Goal: Task Accomplishment & Management: Use online tool/utility

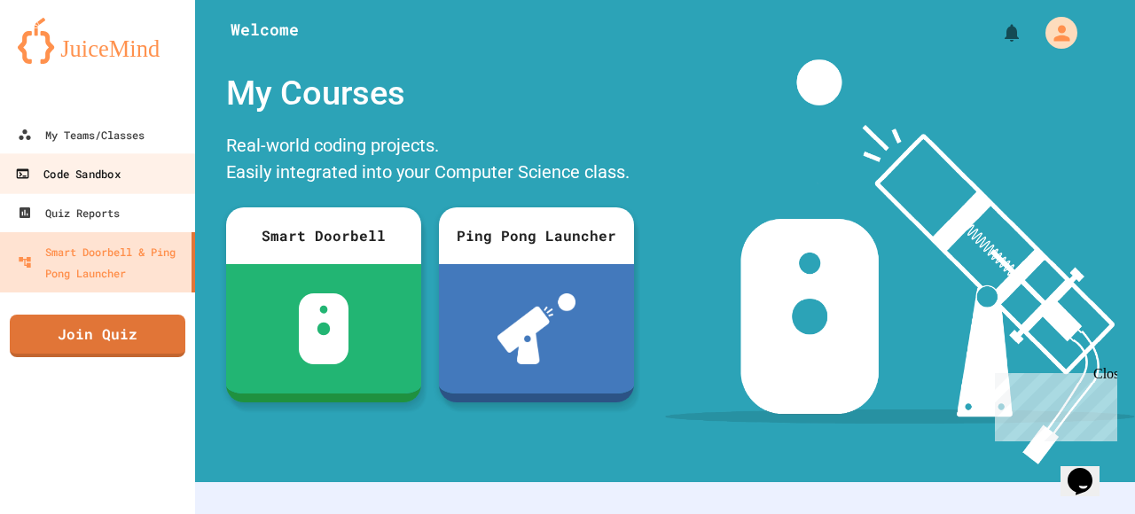
click at [147, 153] on link "Code Sandbox" at bounding box center [97, 173] width 201 height 40
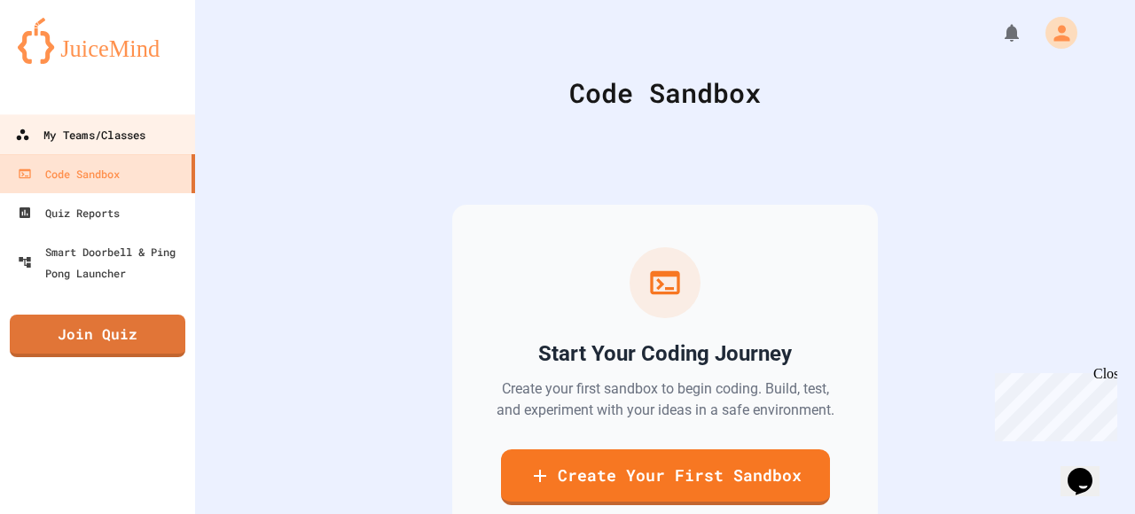
click at [145, 131] on div "My Teams/Classes" at bounding box center [80, 135] width 130 height 22
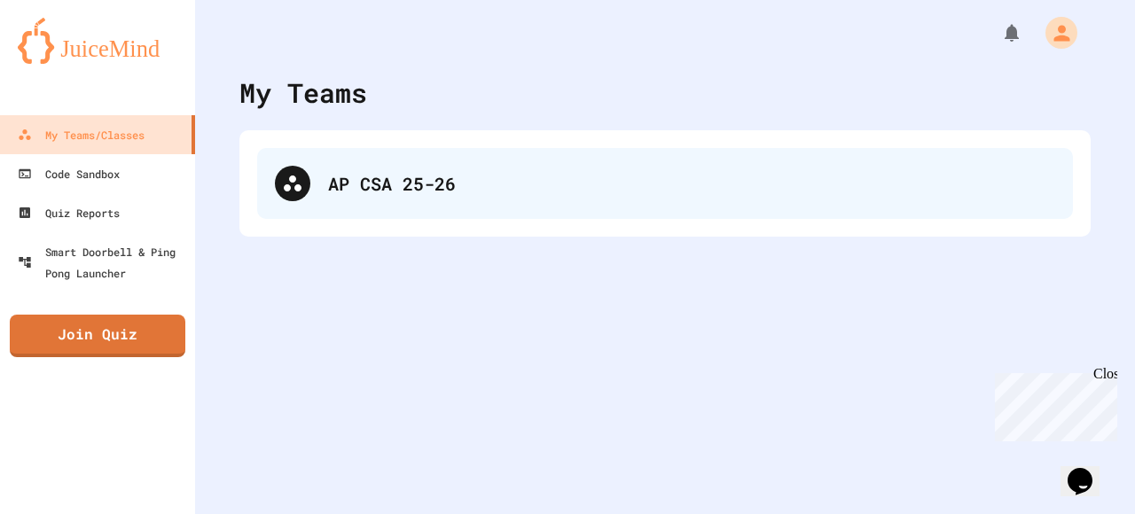
click at [355, 185] on div "AP CSA 25-26" at bounding box center [691, 183] width 727 height 27
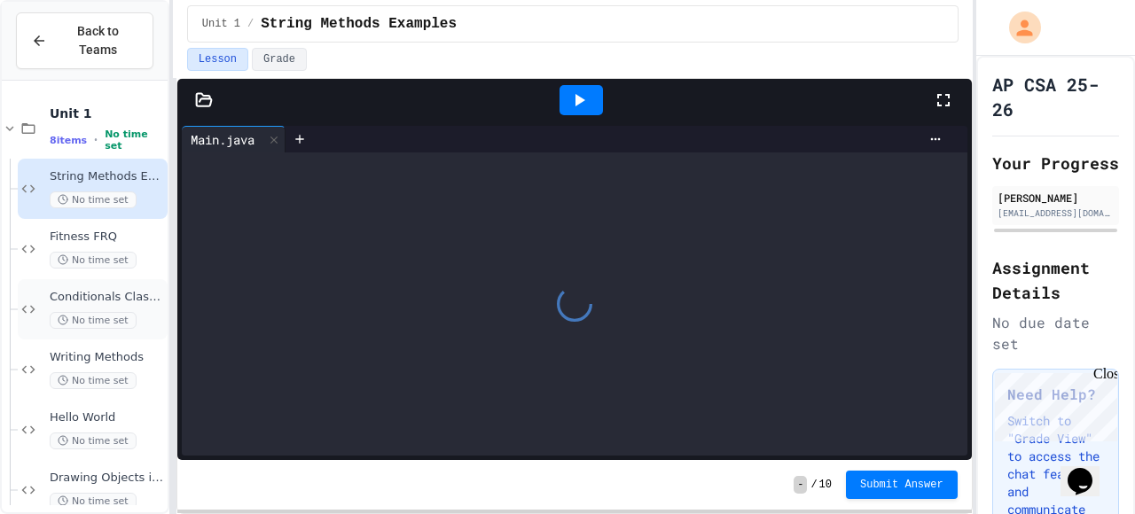
scroll to position [146, 0]
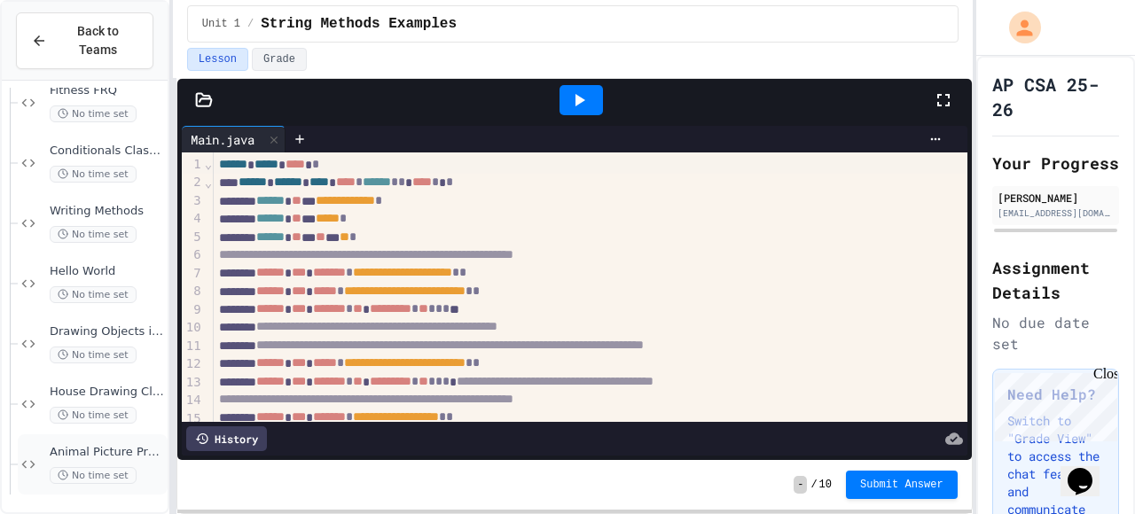
click at [108, 443] on div "Animal Picture Project No time set" at bounding box center [93, 465] width 150 height 60
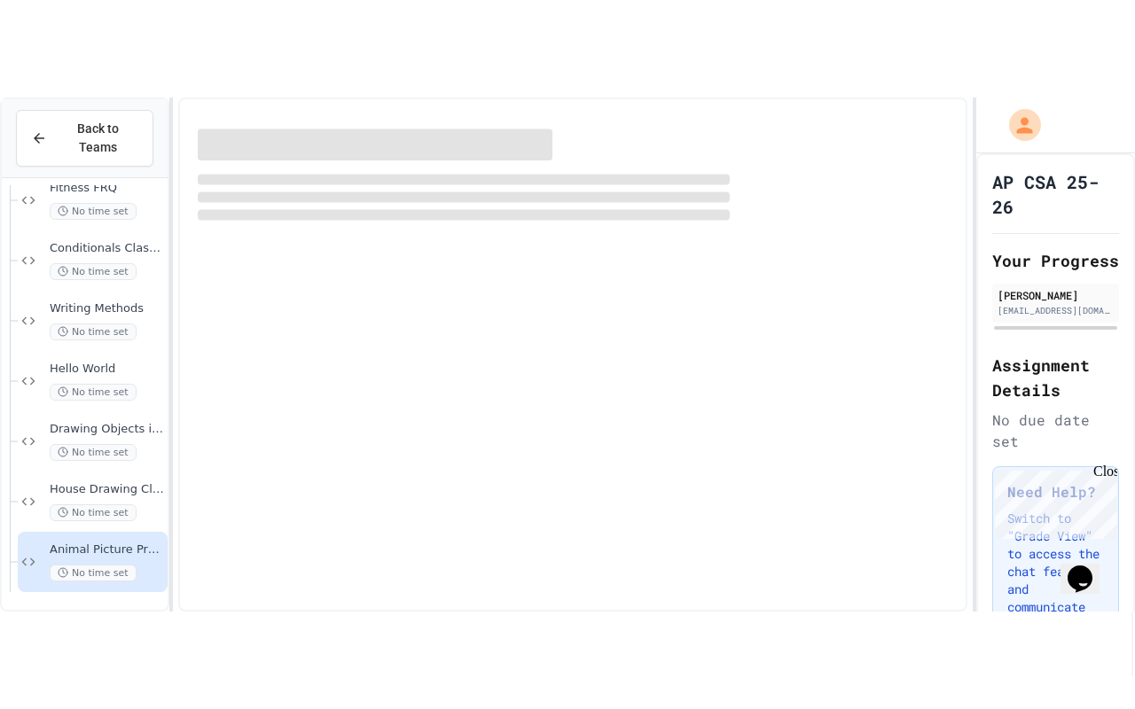
scroll to position [125, 0]
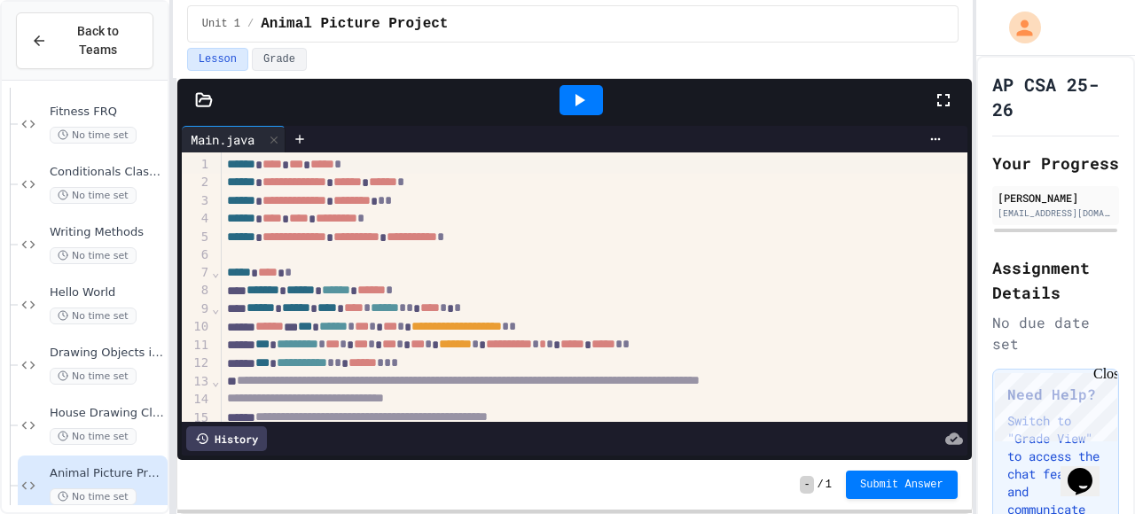
click at [936, 101] on icon at bounding box center [943, 100] width 21 height 21
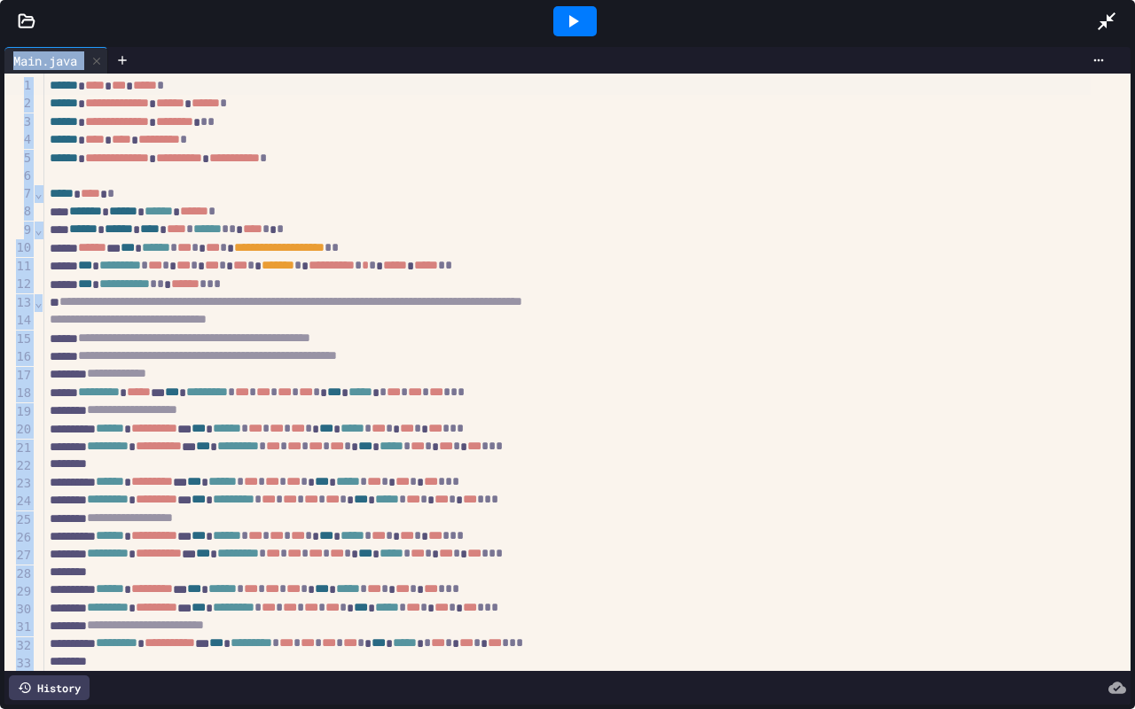
drag, startPoint x: 586, startPoint y: 18, endPoint x: 586, endPoint y: 622, distance: 603.9
click at [586, 18] on div at bounding box center [574, 21] width 43 height 30
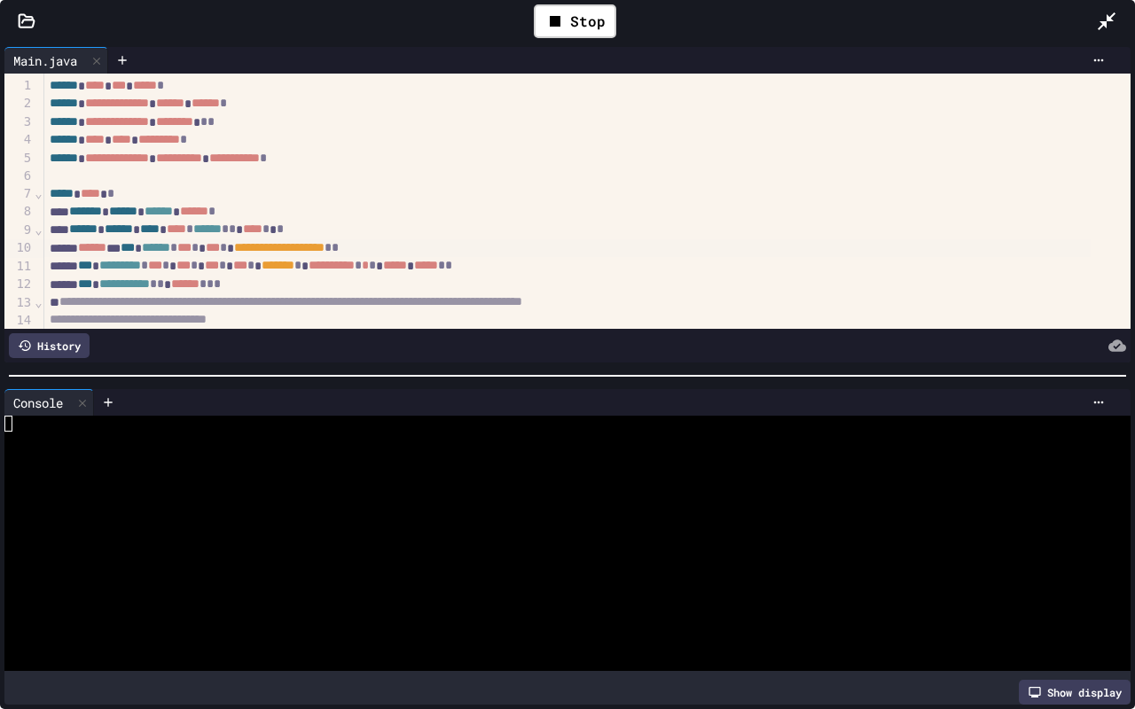
click at [805, 247] on div "**********" at bounding box center [567, 248] width 1046 height 18
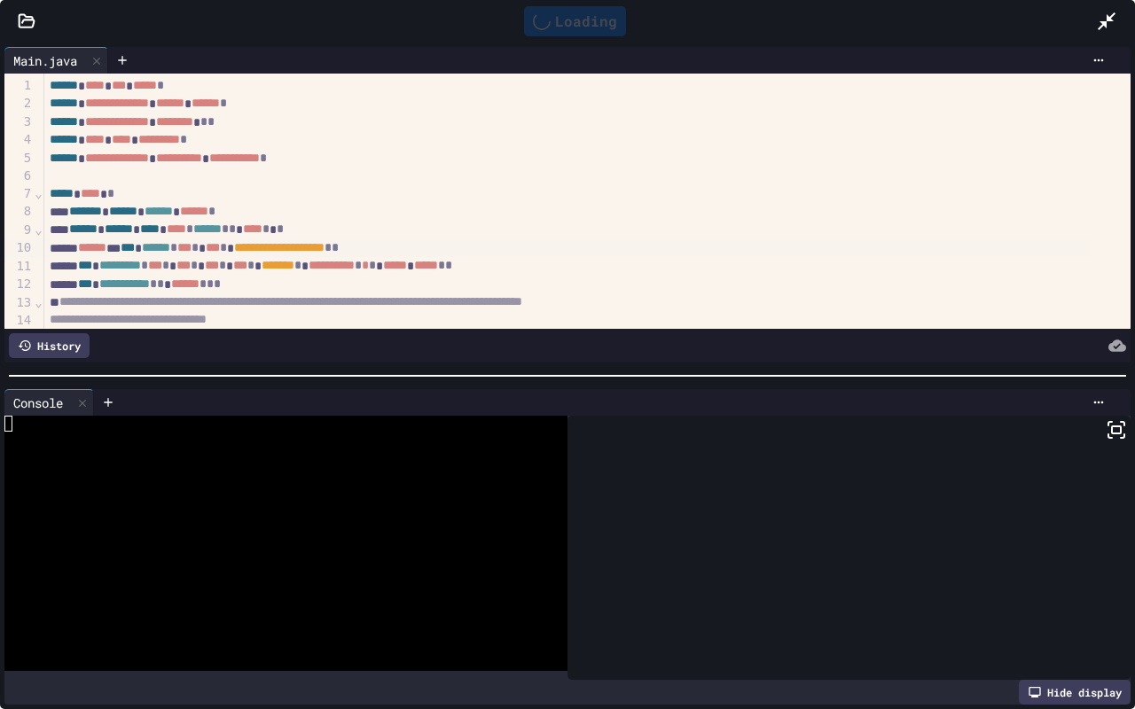
click at [1106, 424] on icon at bounding box center [1116, 429] width 21 height 21
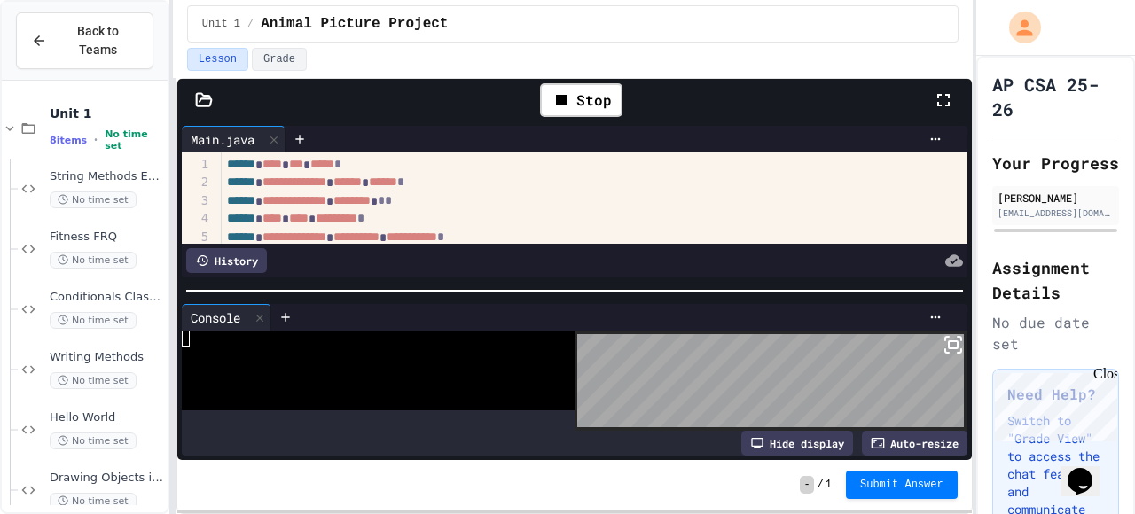
click at [936, 100] on icon at bounding box center [943, 100] width 21 height 21
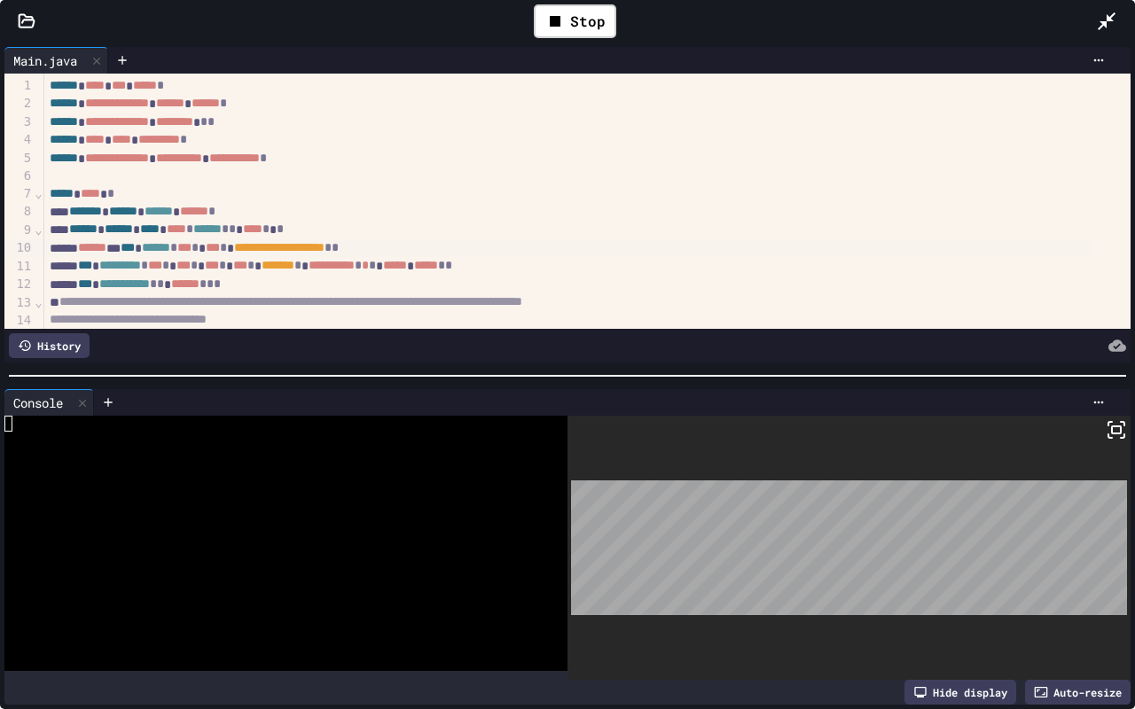
click at [50, 158] on span "******" at bounding box center [64, 158] width 28 height 12
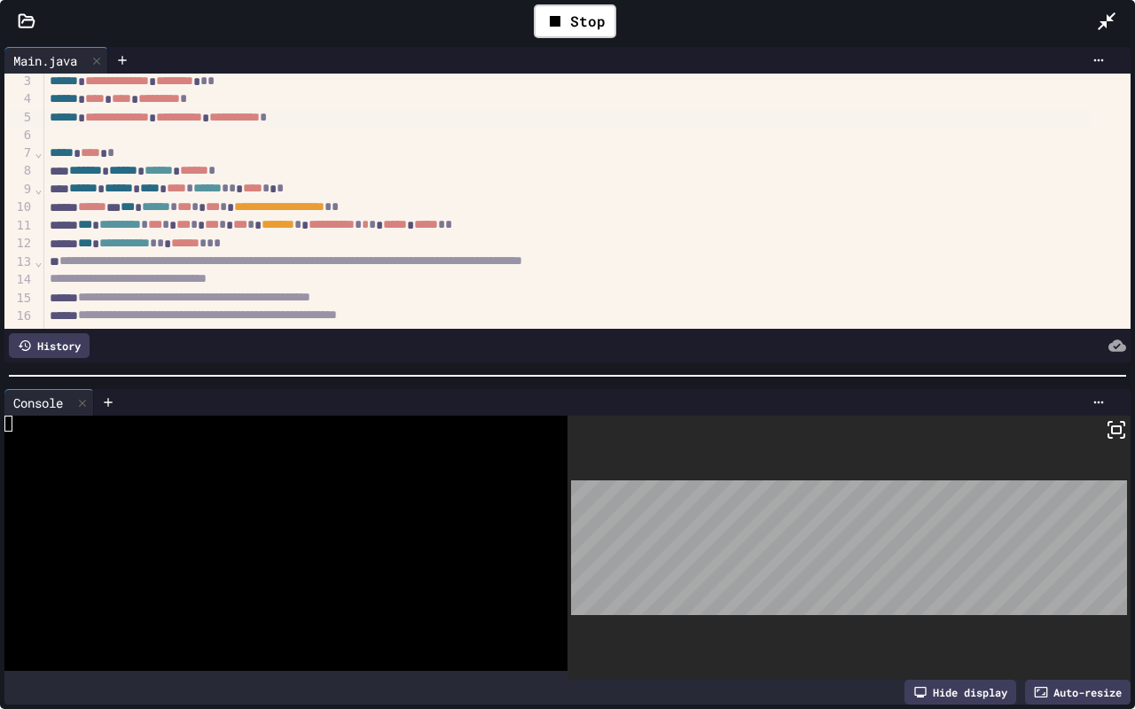
scroll to position [49, 0]
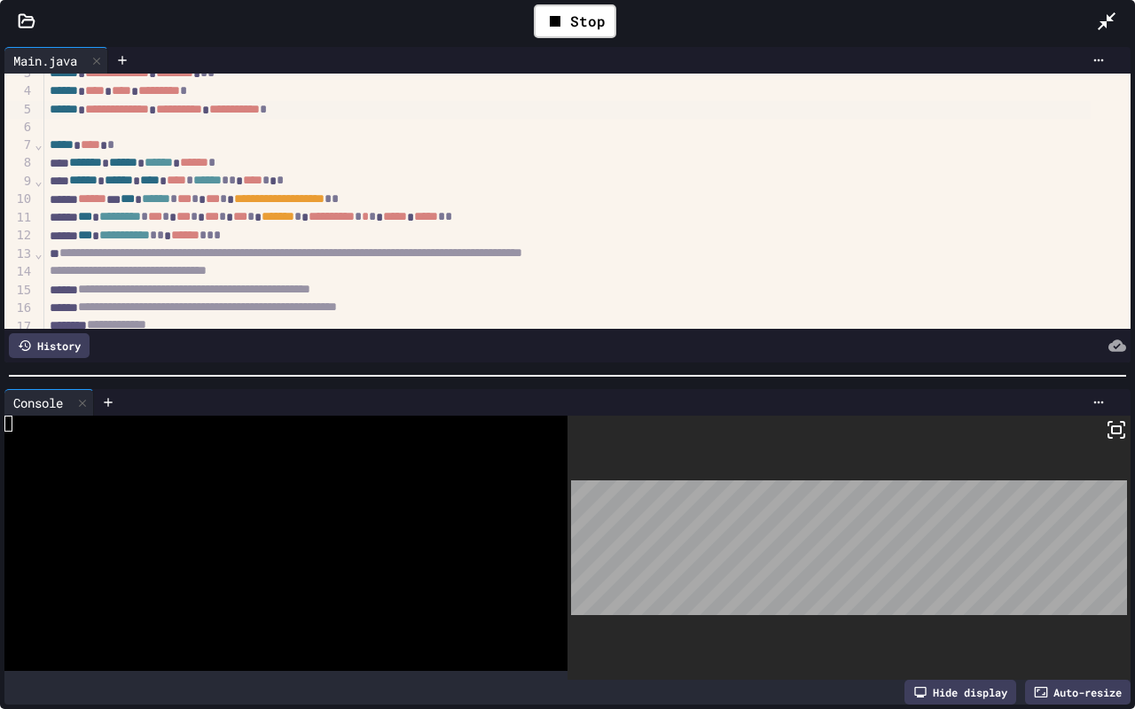
click at [93, 239] on div "**********" at bounding box center [567, 236] width 1046 height 18
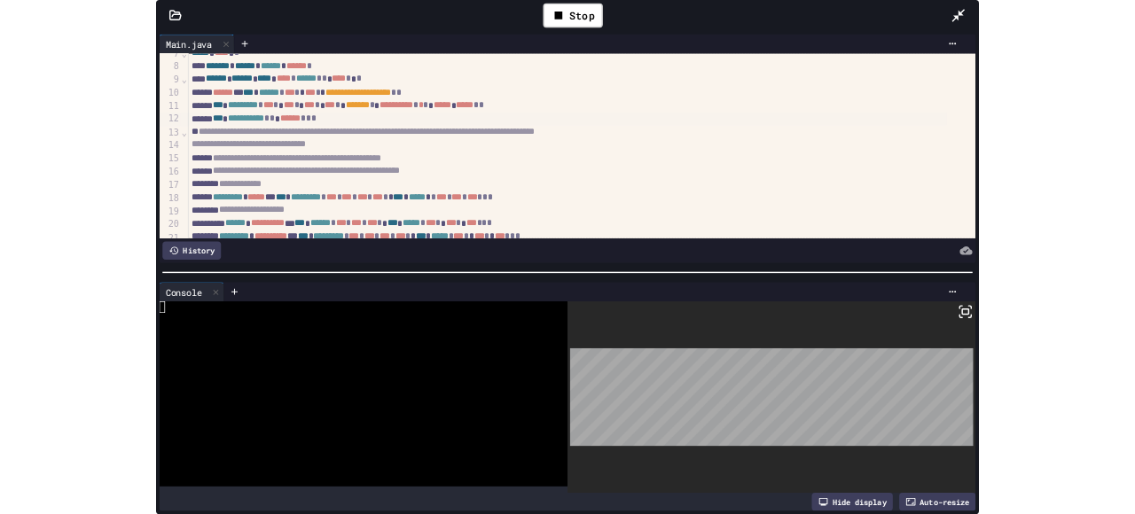
scroll to position [115, 0]
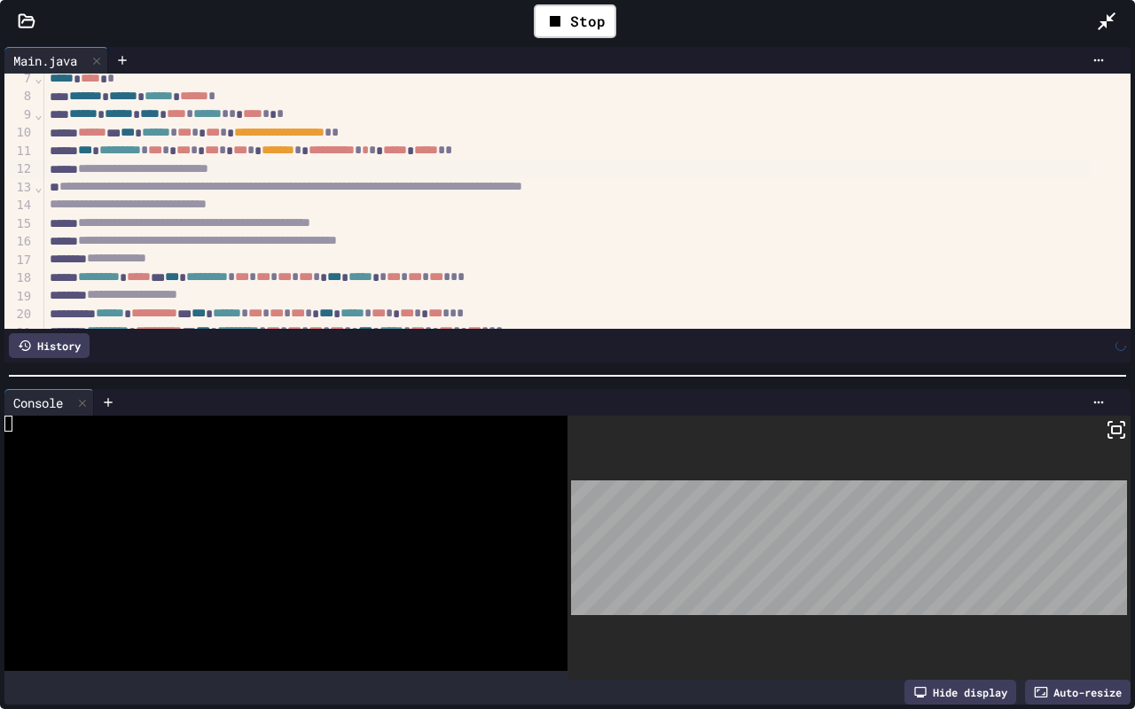
click at [1112, 427] on rect at bounding box center [1116, 430] width 9 height 7
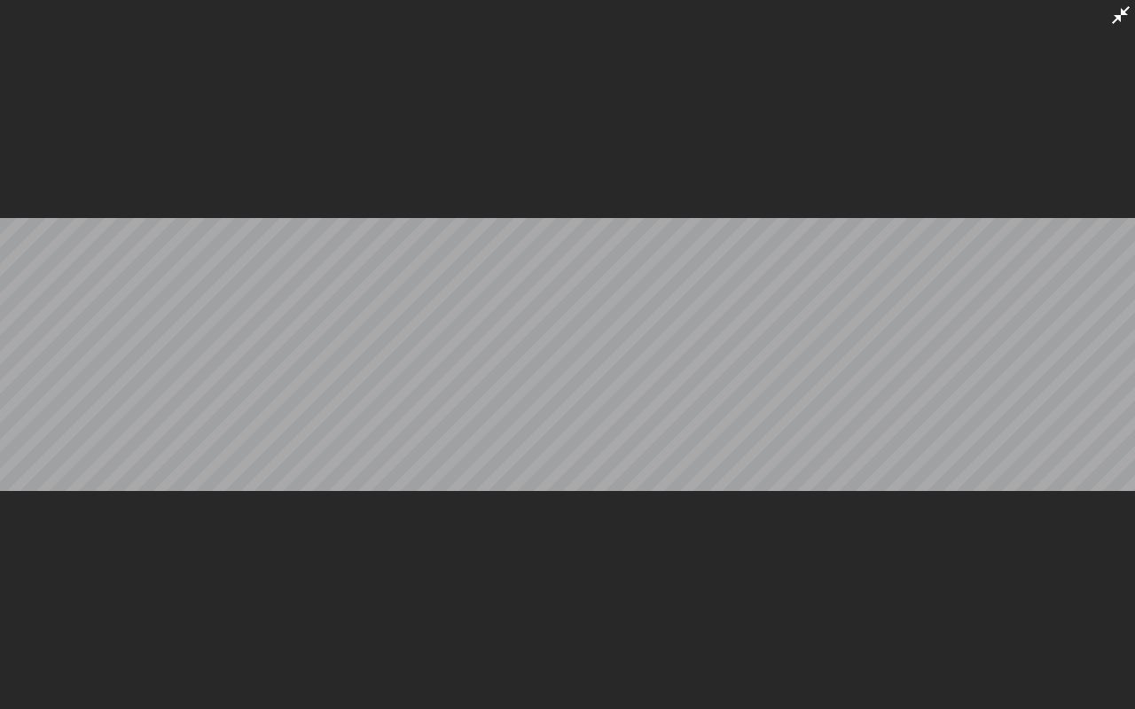
click at [1121, 15] on icon at bounding box center [1121, 15] width 18 height 18
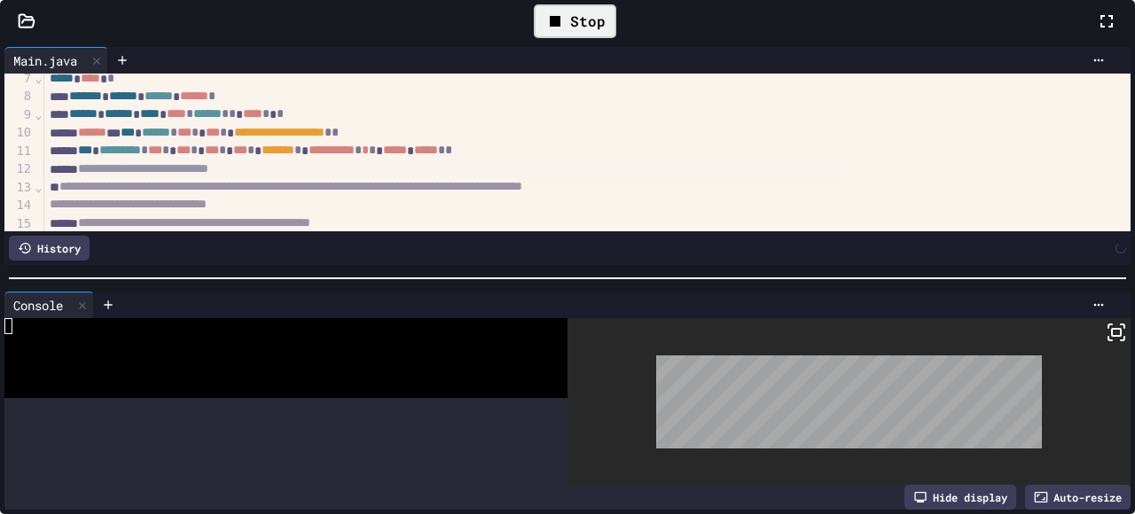
click at [598, 38] on div "Stop" at bounding box center [575, 21] width 82 height 34
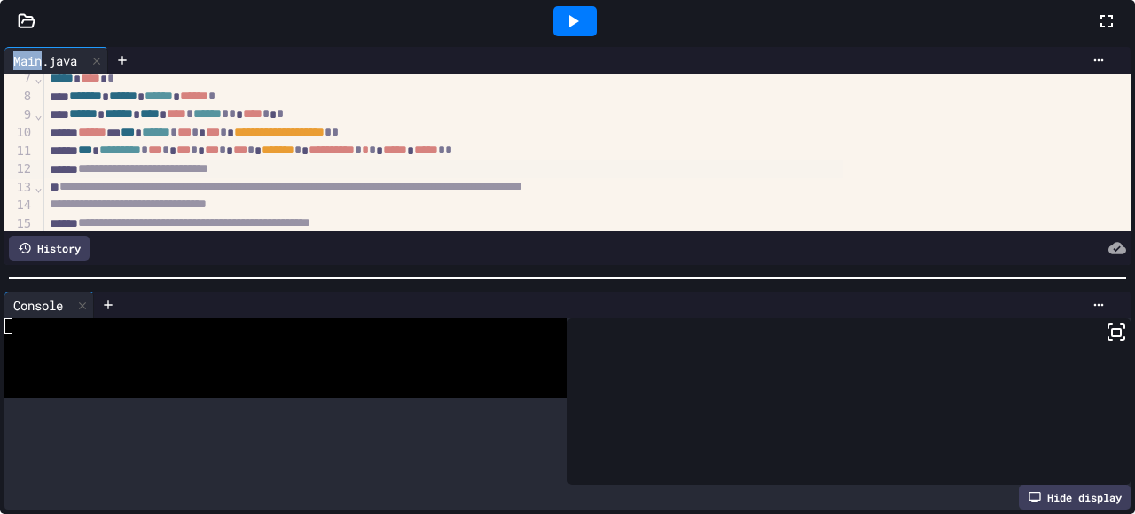
click at [597, 36] on div at bounding box center [574, 21] width 43 height 30
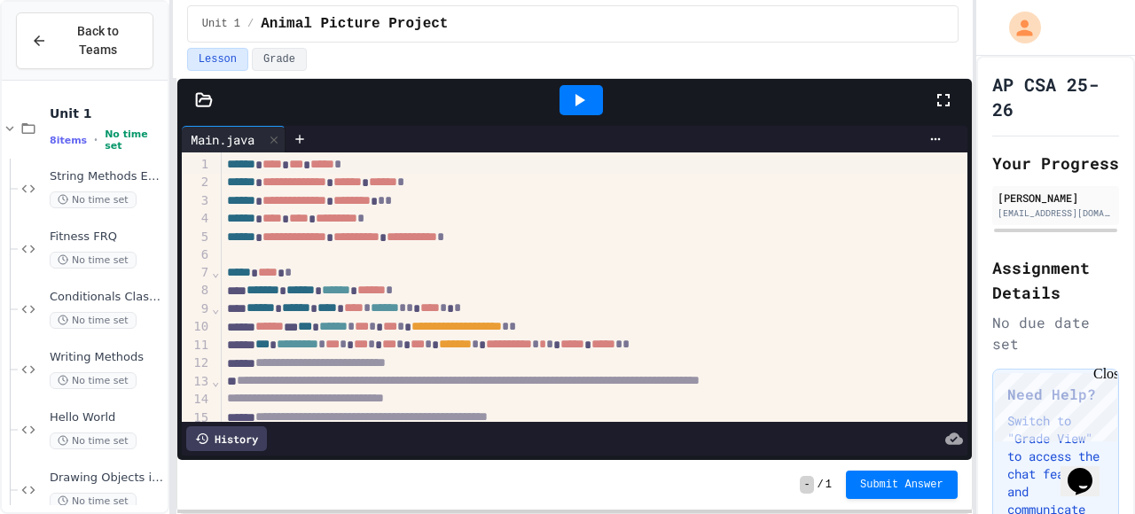
click at [574, 118] on div at bounding box center [581, 100] width 61 height 48
click at [581, 102] on icon at bounding box center [581, 100] width 10 height 12
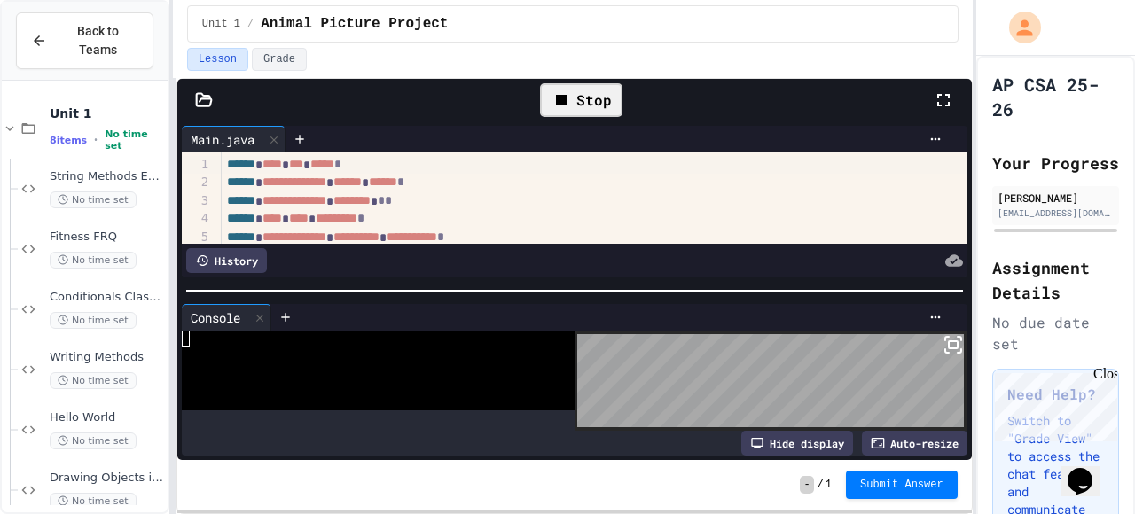
click at [949, 341] on rect at bounding box center [953, 344] width 9 height 7
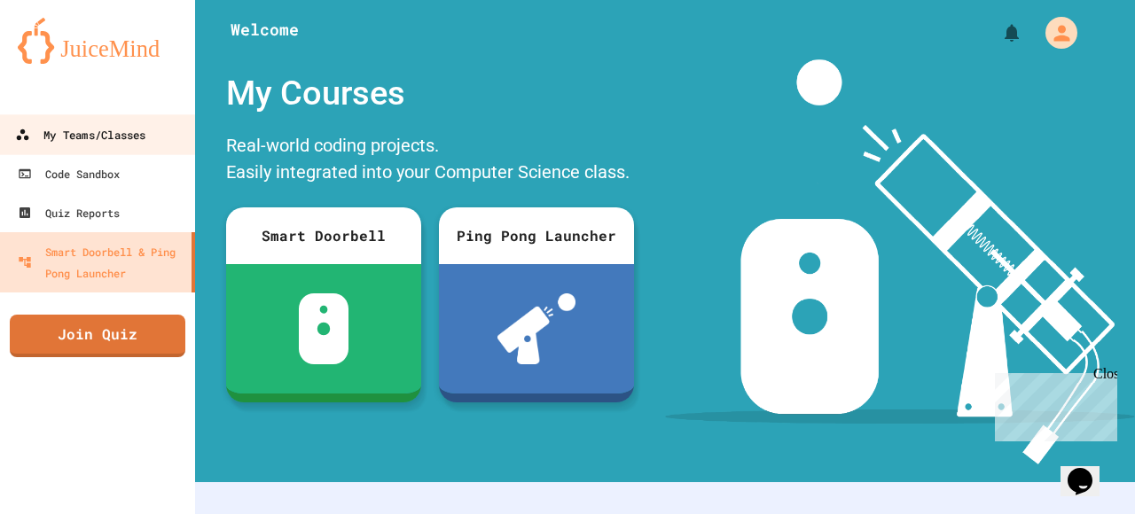
click at [71, 130] on div "My Teams/Classes" at bounding box center [80, 135] width 130 height 22
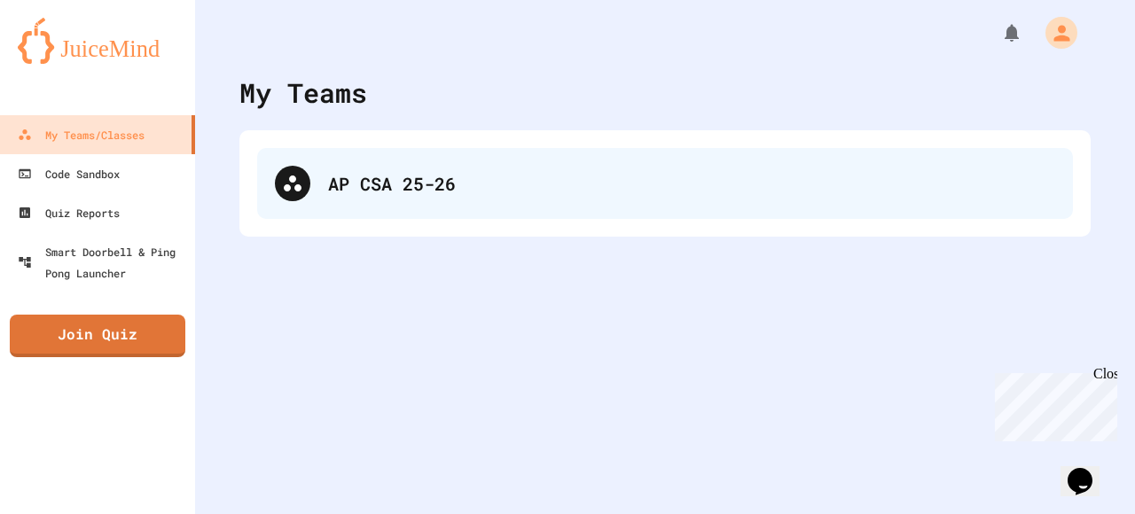
click at [333, 211] on div "AP CSA 25-26" at bounding box center [665, 183] width 816 height 71
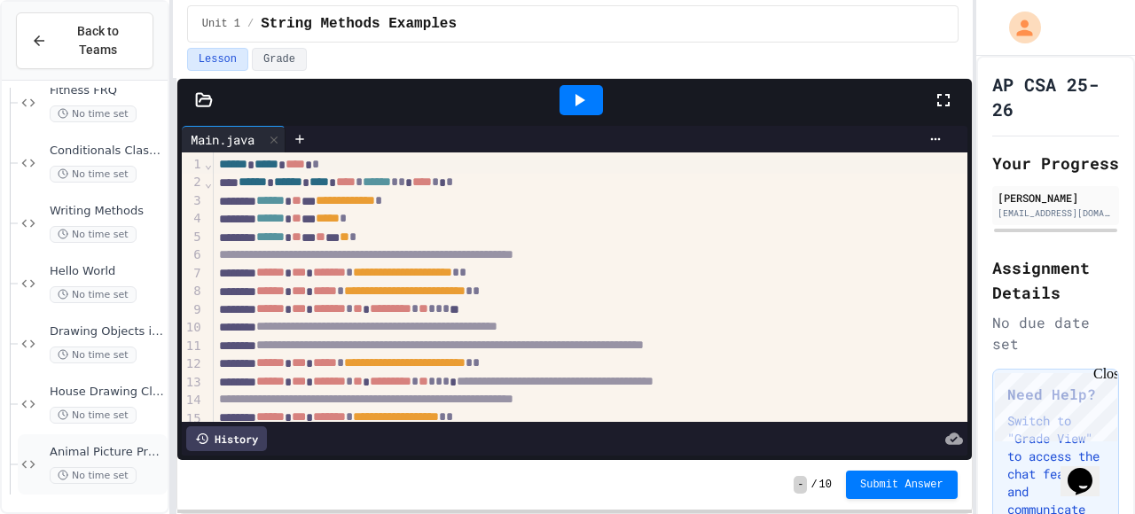
click at [129, 450] on span "Animal Picture Project" at bounding box center [107, 452] width 114 height 15
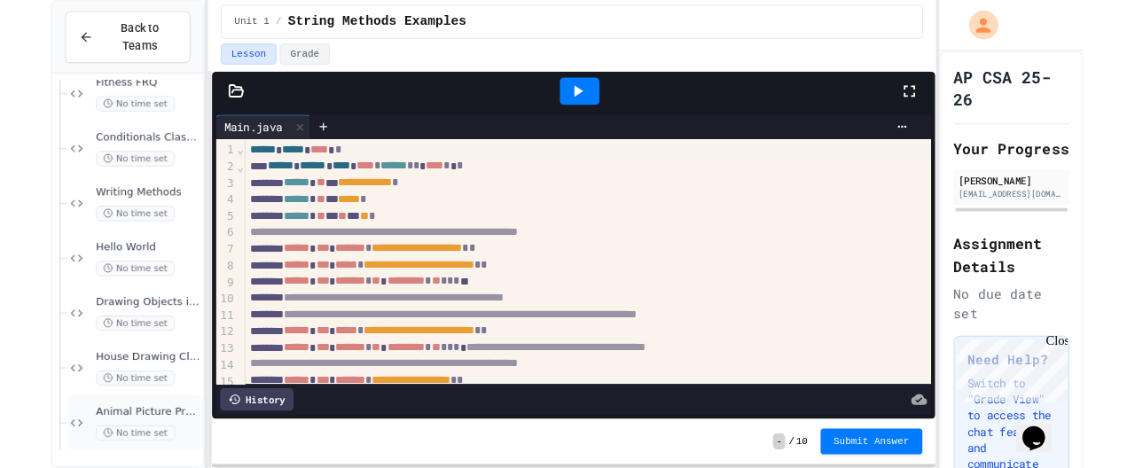
scroll to position [125, 0]
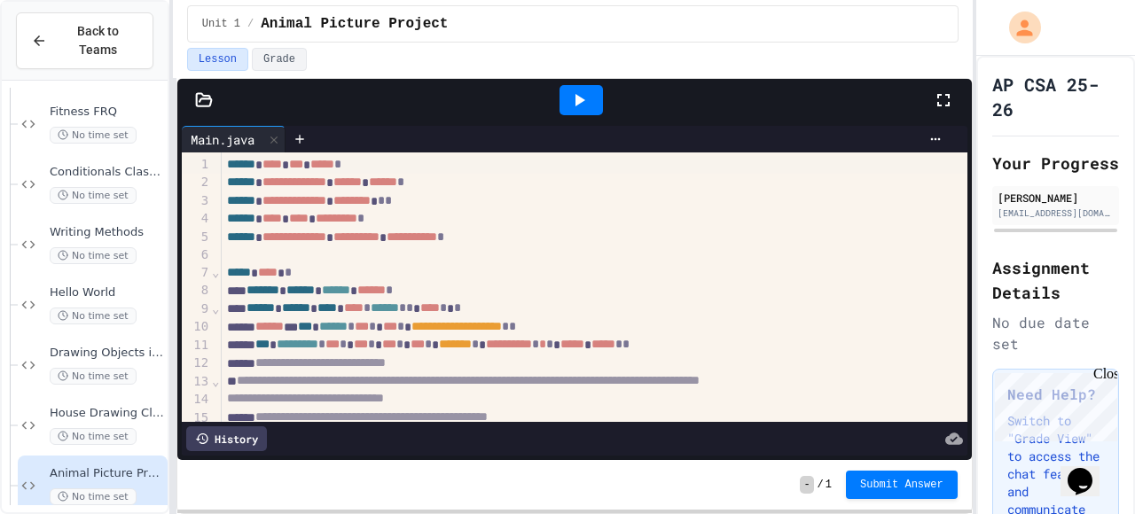
click at [575, 105] on icon at bounding box center [578, 100] width 21 height 21
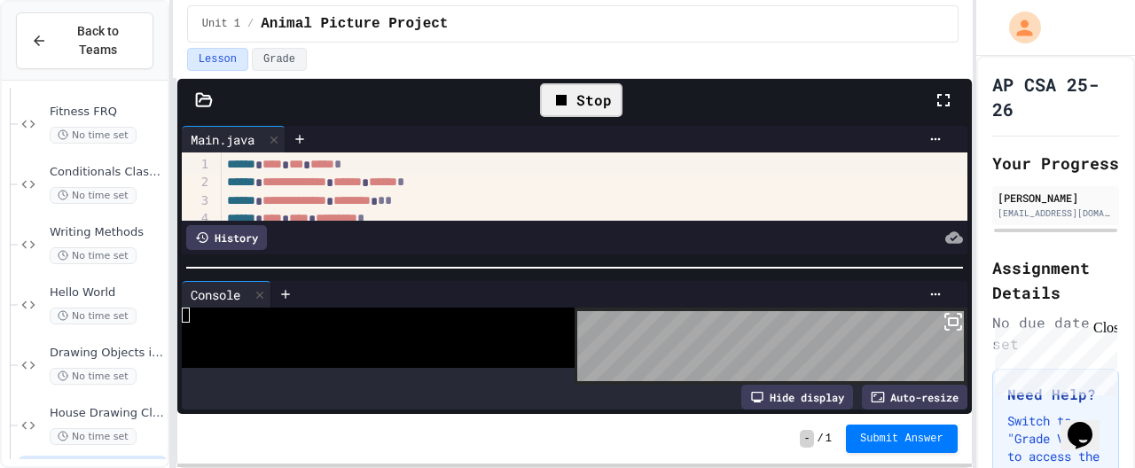
click at [943, 314] on icon at bounding box center [953, 321] width 21 height 21
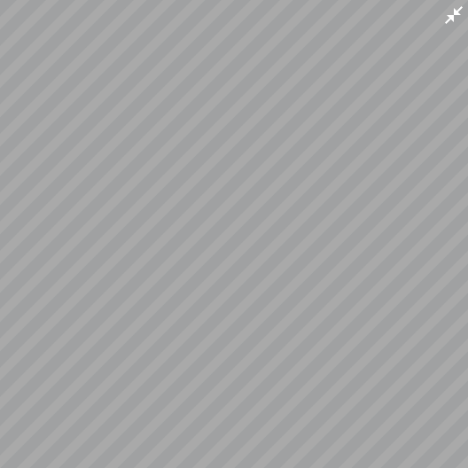
click at [457, 18] on icon at bounding box center [453, 14] width 21 height 21
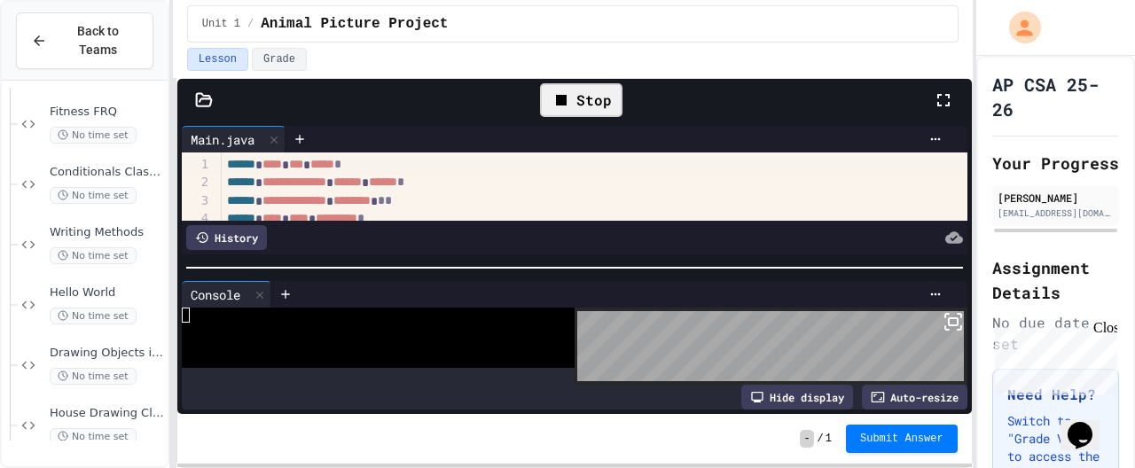
click at [898, 392] on div "Auto-resize" at bounding box center [915, 397] width 106 height 25
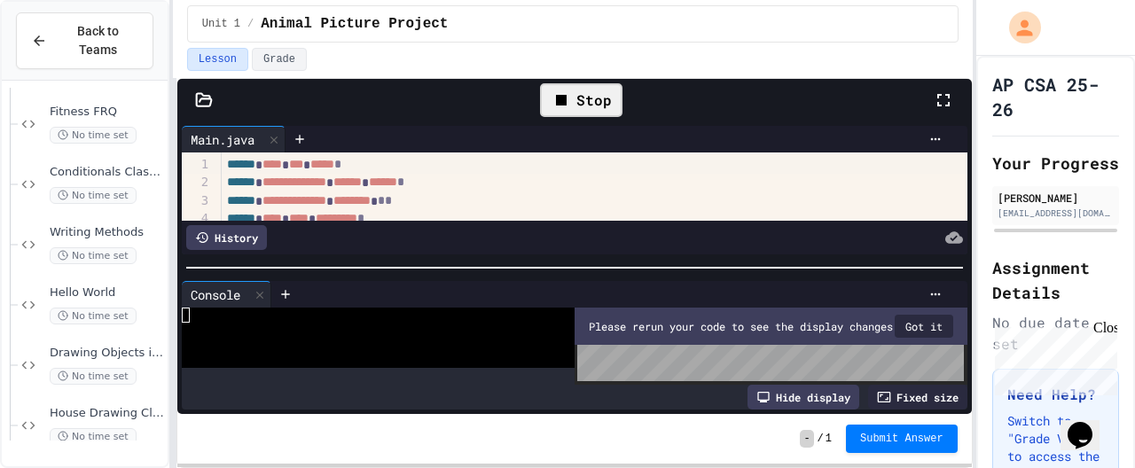
click at [908, 337] on button "Got it" at bounding box center [924, 326] width 59 height 23
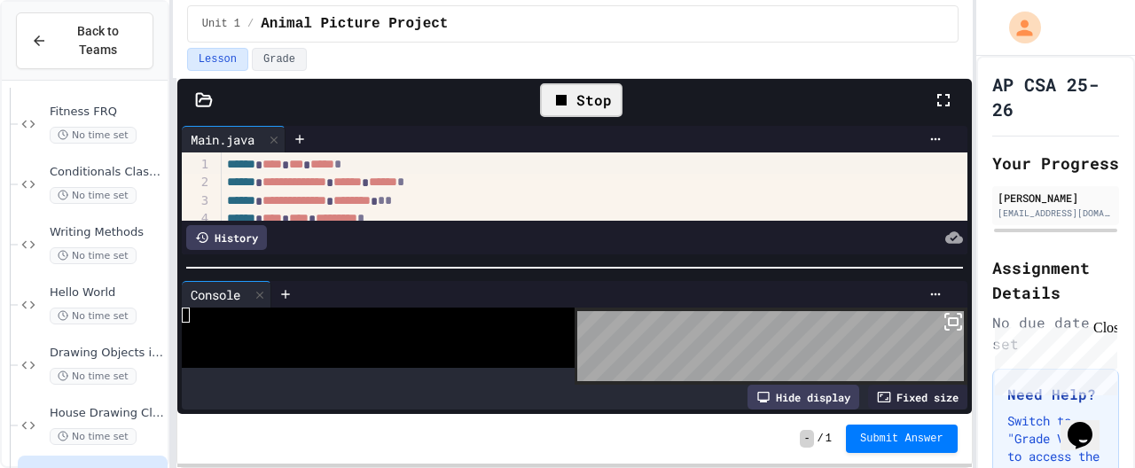
click at [949, 318] on rect at bounding box center [953, 321] width 9 height 7
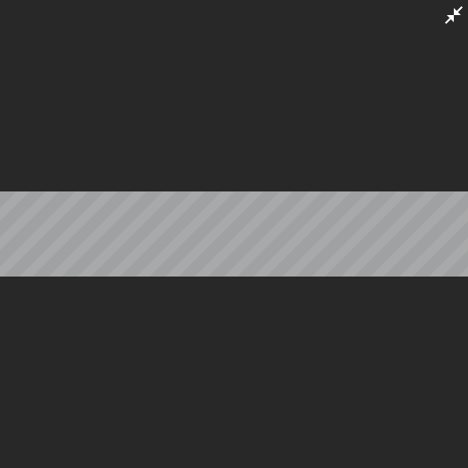
click at [444, 16] on icon at bounding box center [453, 14] width 21 height 21
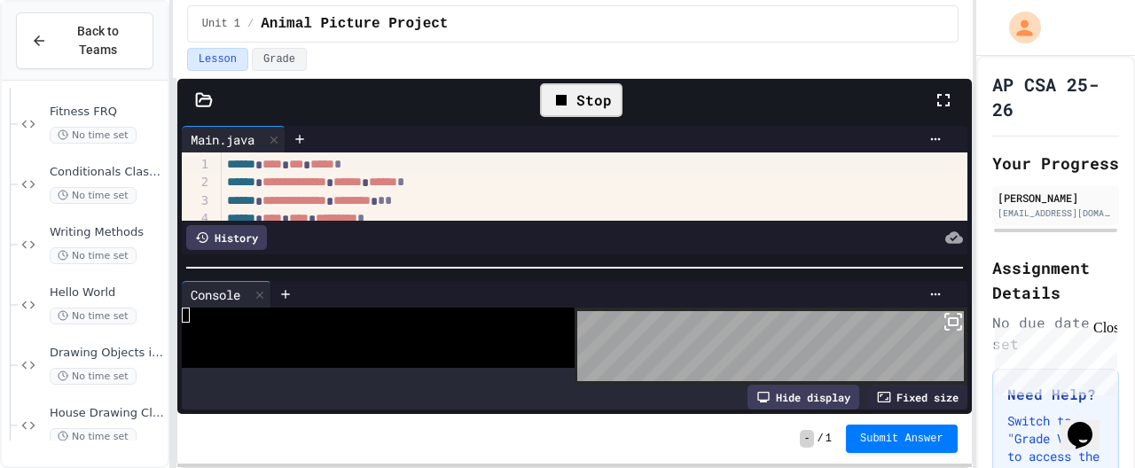
click at [580, 106] on div "Stop" at bounding box center [581, 100] width 82 height 34
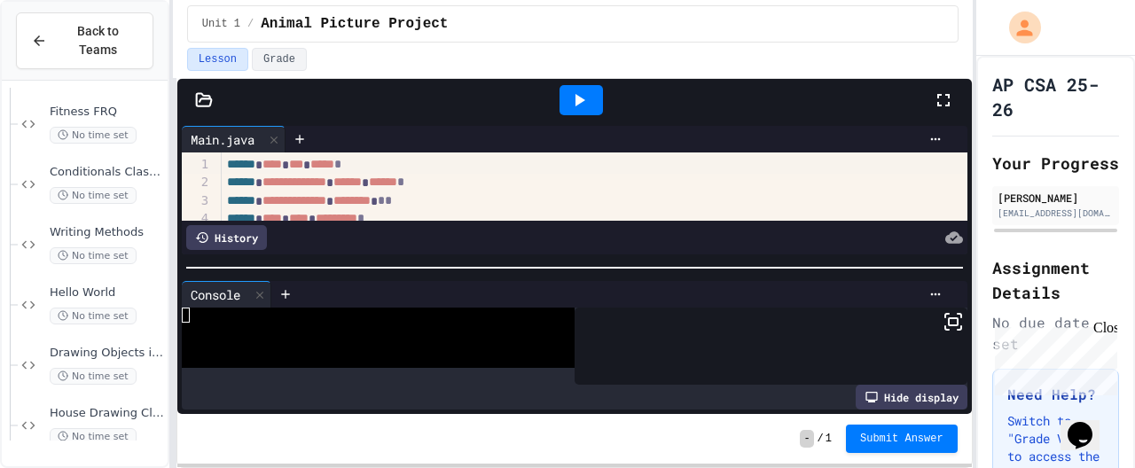
click at [580, 106] on icon at bounding box center [578, 100] width 21 height 21
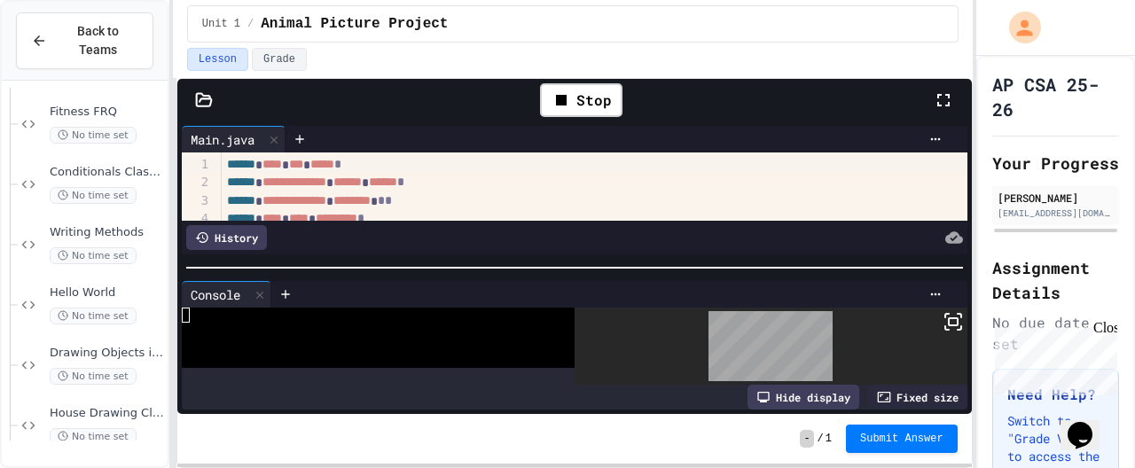
click at [943, 317] on icon at bounding box center [953, 321] width 21 height 21
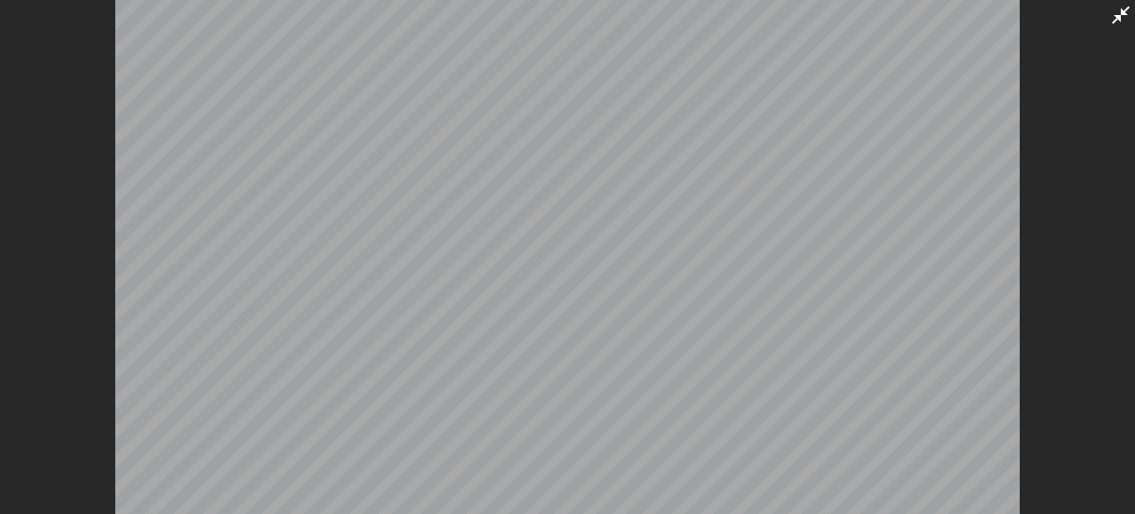
click at [1114, 20] on icon at bounding box center [1120, 14] width 21 height 21
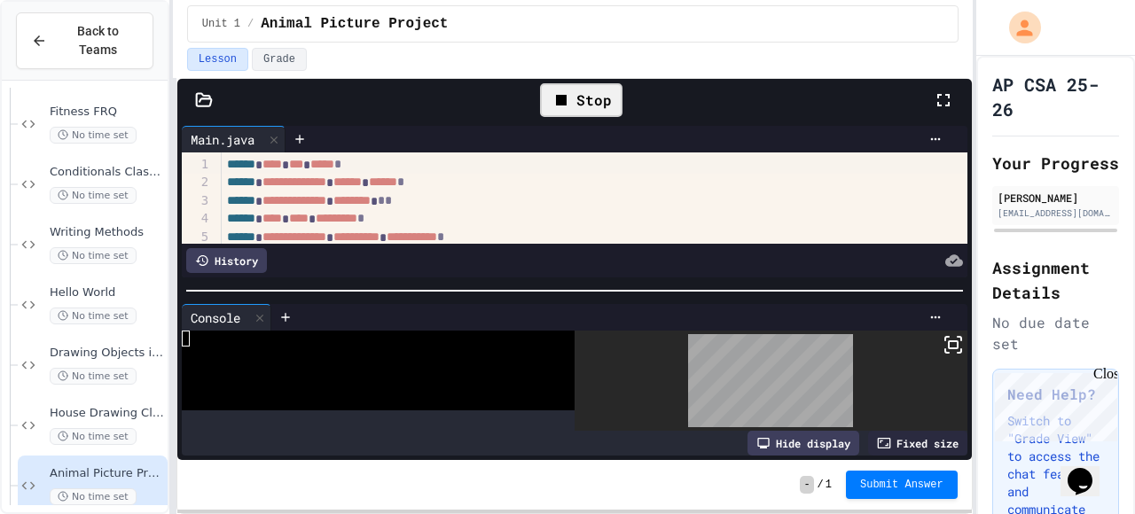
click at [572, 94] on icon at bounding box center [561, 100] width 21 height 21
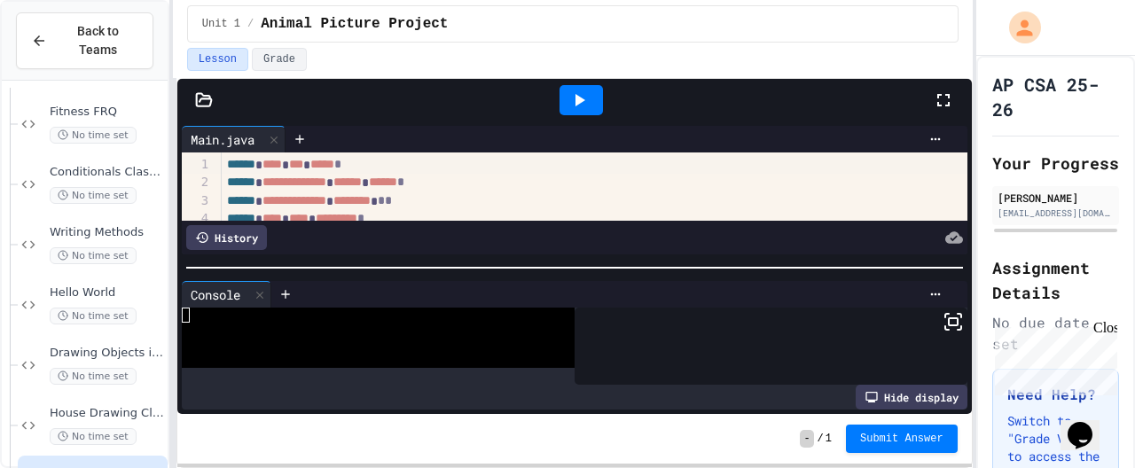
click at [587, 103] on icon at bounding box center [578, 100] width 21 height 21
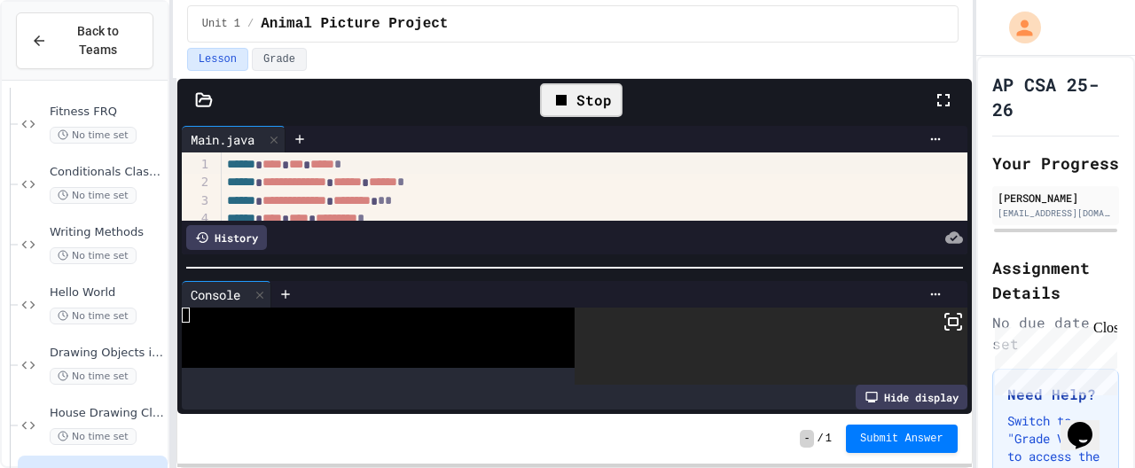
click at [943, 324] on icon at bounding box center [953, 321] width 21 height 21
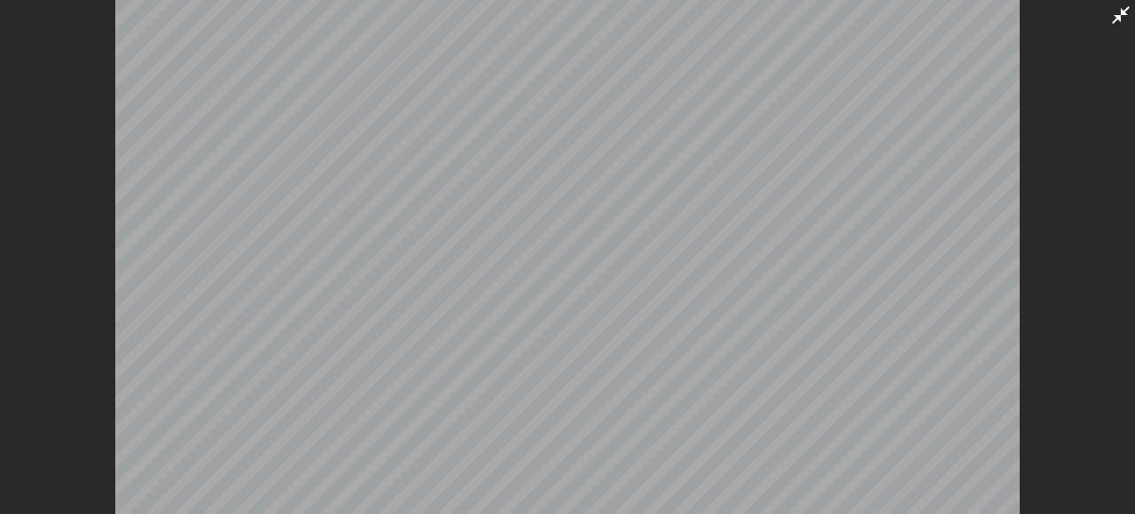
click at [1111, 17] on icon at bounding box center [1120, 14] width 21 height 21
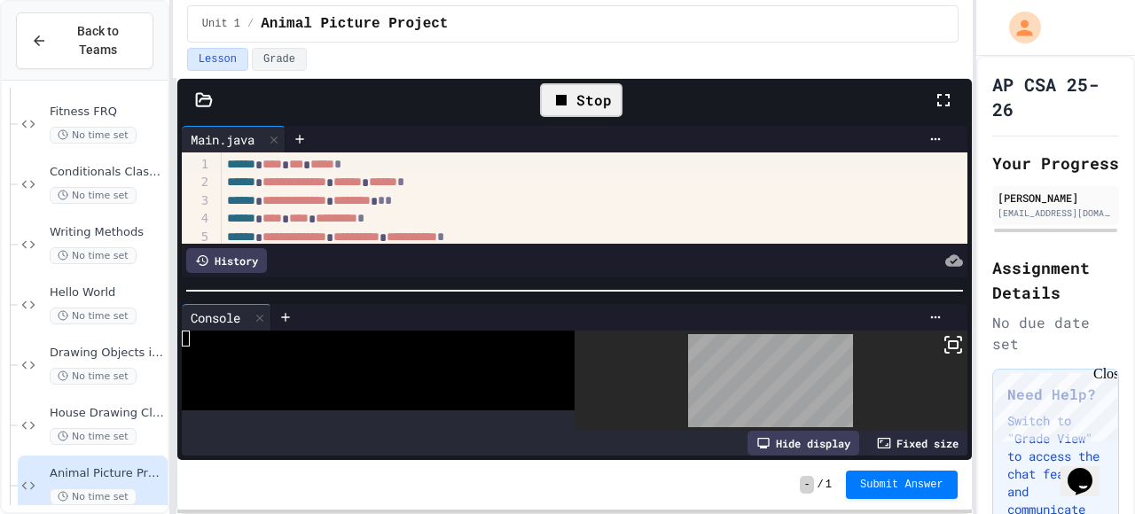
click at [535, 108] on div "Stop" at bounding box center [581, 99] width 100 height 51
click at [576, 99] on div "Stop" at bounding box center [581, 100] width 82 height 34
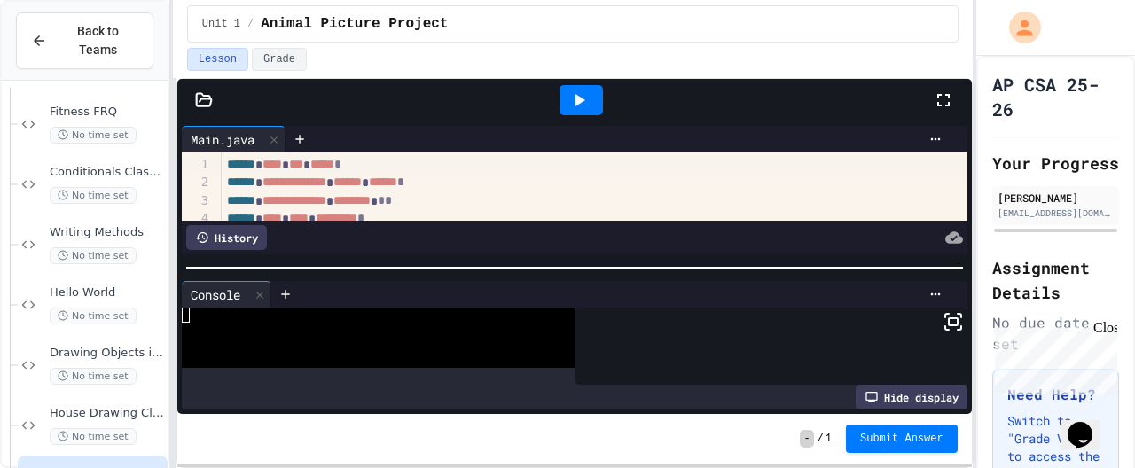
click at [576, 101] on icon at bounding box center [581, 100] width 10 height 12
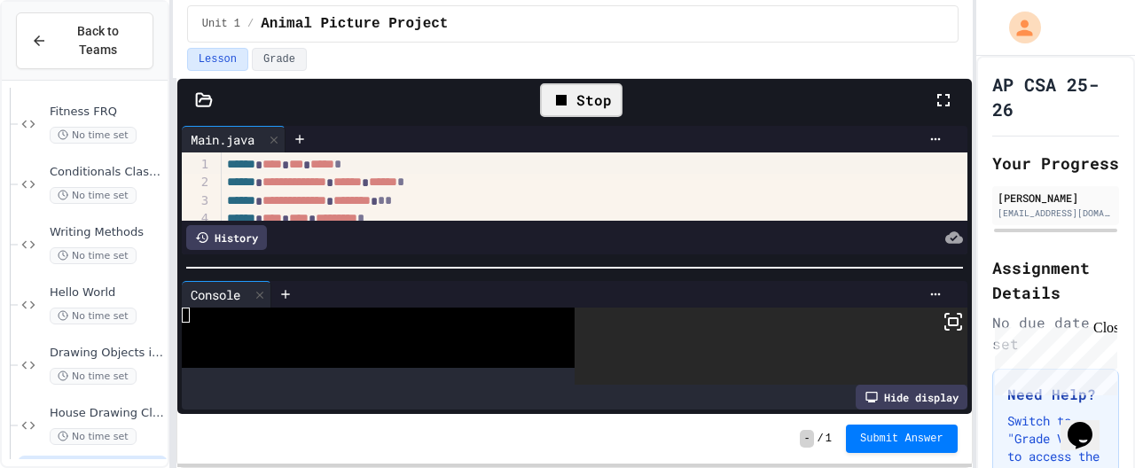
click at [943, 324] on icon at bounding box center [953, 321] width 21 height 21
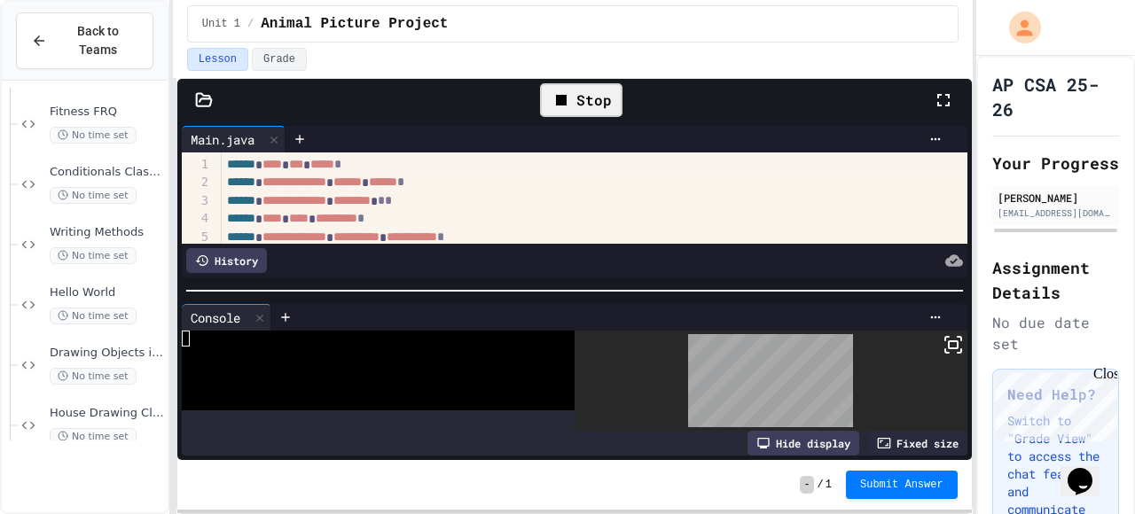
click at [625, 108] on div "Stop" at bounding box center [581, 99] width 100 height 51
click at [602, 99] on div "Stop" at bounding box center [581, 100] width 82 height 34
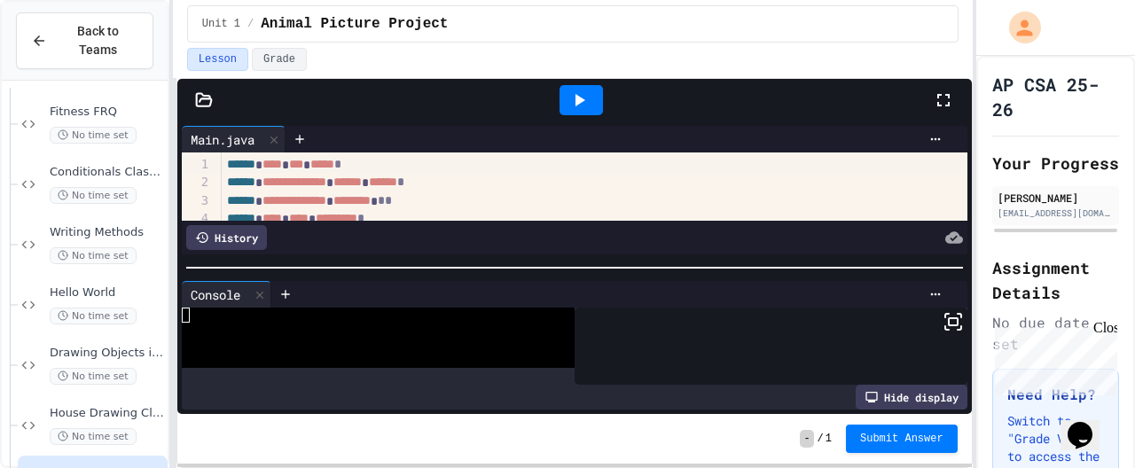
click at [584, 101] on icon at bounding box center [578, 100] width 21 height 21
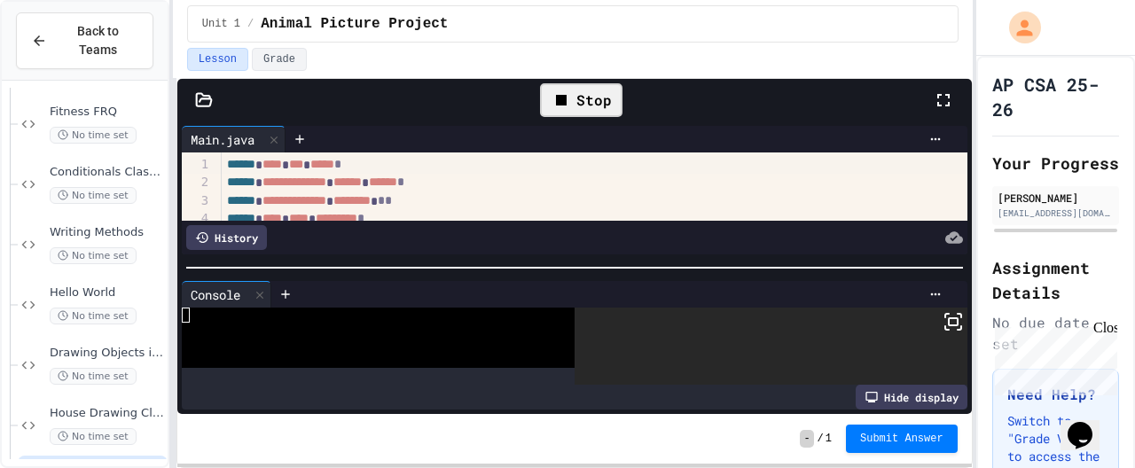
click at [949, 318] on rect at bounding box center [953, 321] width 9 height 7
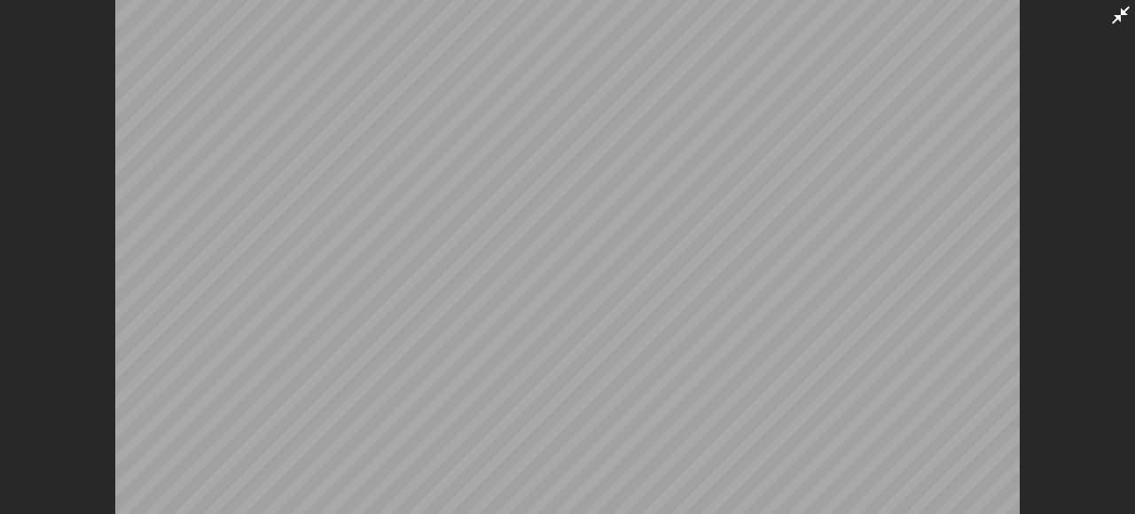
click at [1119, 25] on icon at bounding box center [1120, 14] width 21 height 21
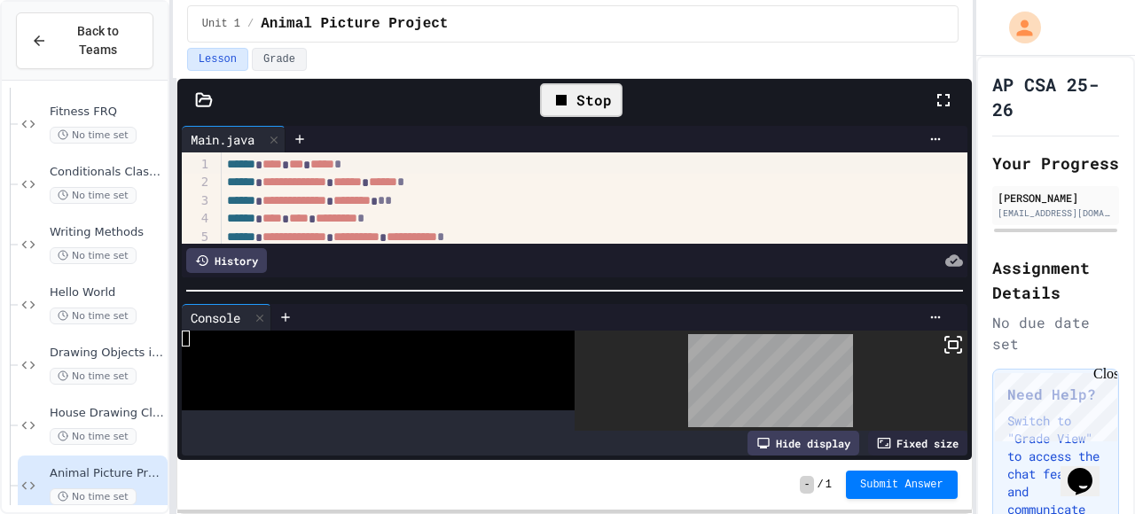
click at [593, 113] on div "Stop" at bounding box center [581, 100] width 82 height 34
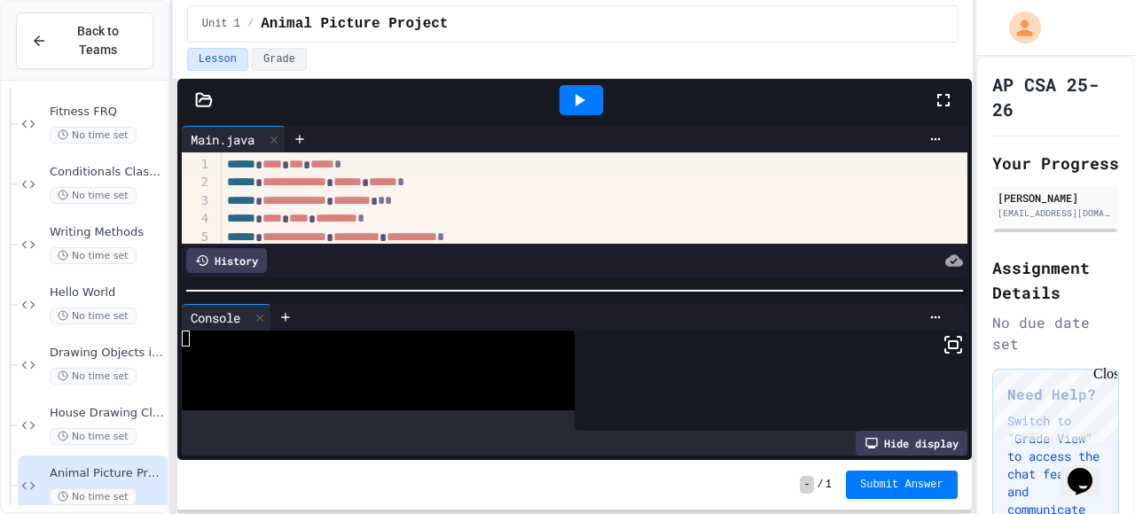
click at [584, 100] on icon at bounding box center [581, 100] width 10 height 12
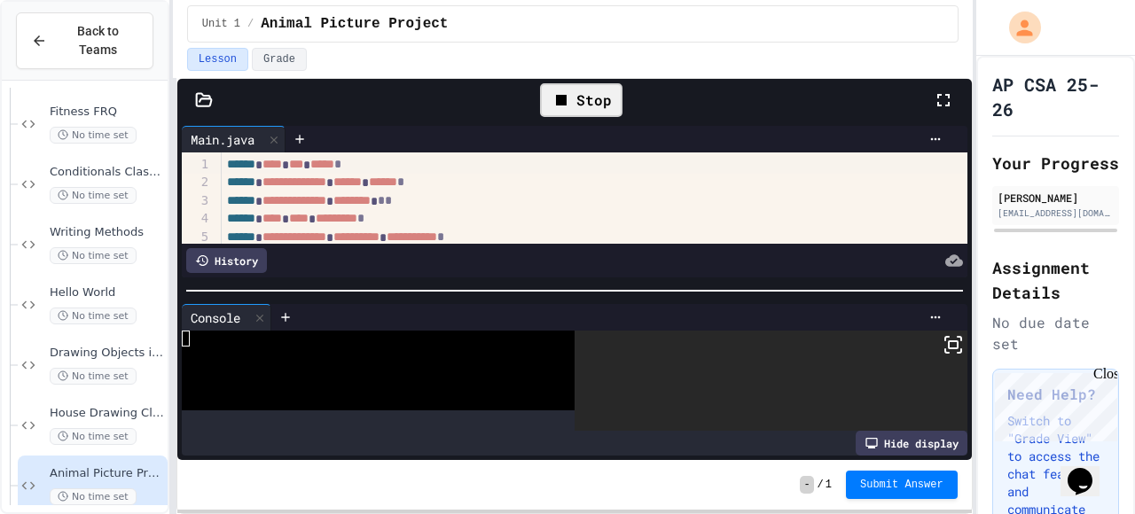
click at [949, 345] on rect at bounding box center [953, 344] width 9 height 7
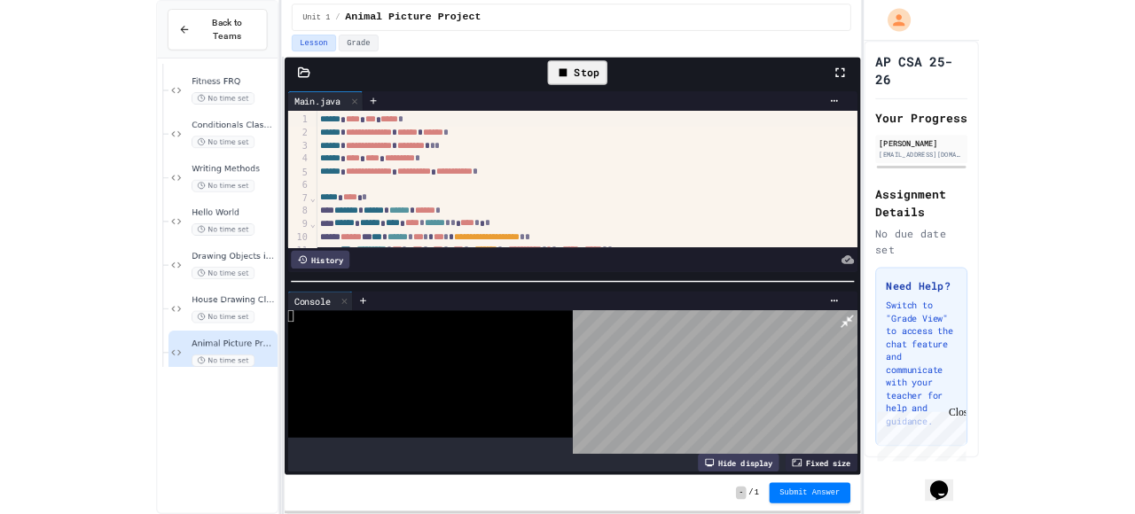
scroll to position [0, 0]
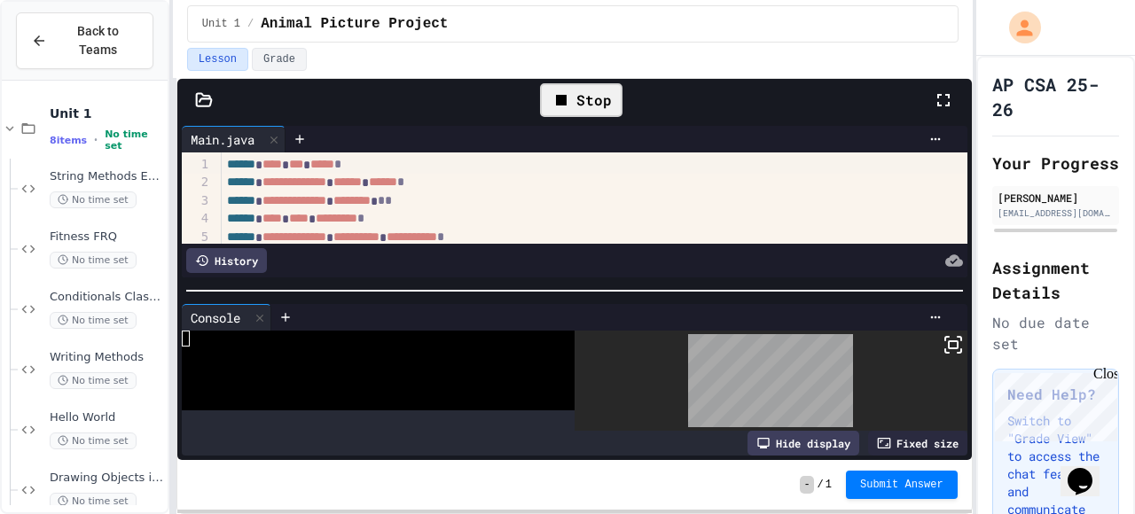
click at [570, 88] on div "Stop" at bounding box center [581, 100] width 82 height 34
